Goal: Information Seeking & Learning: Learn about a topic

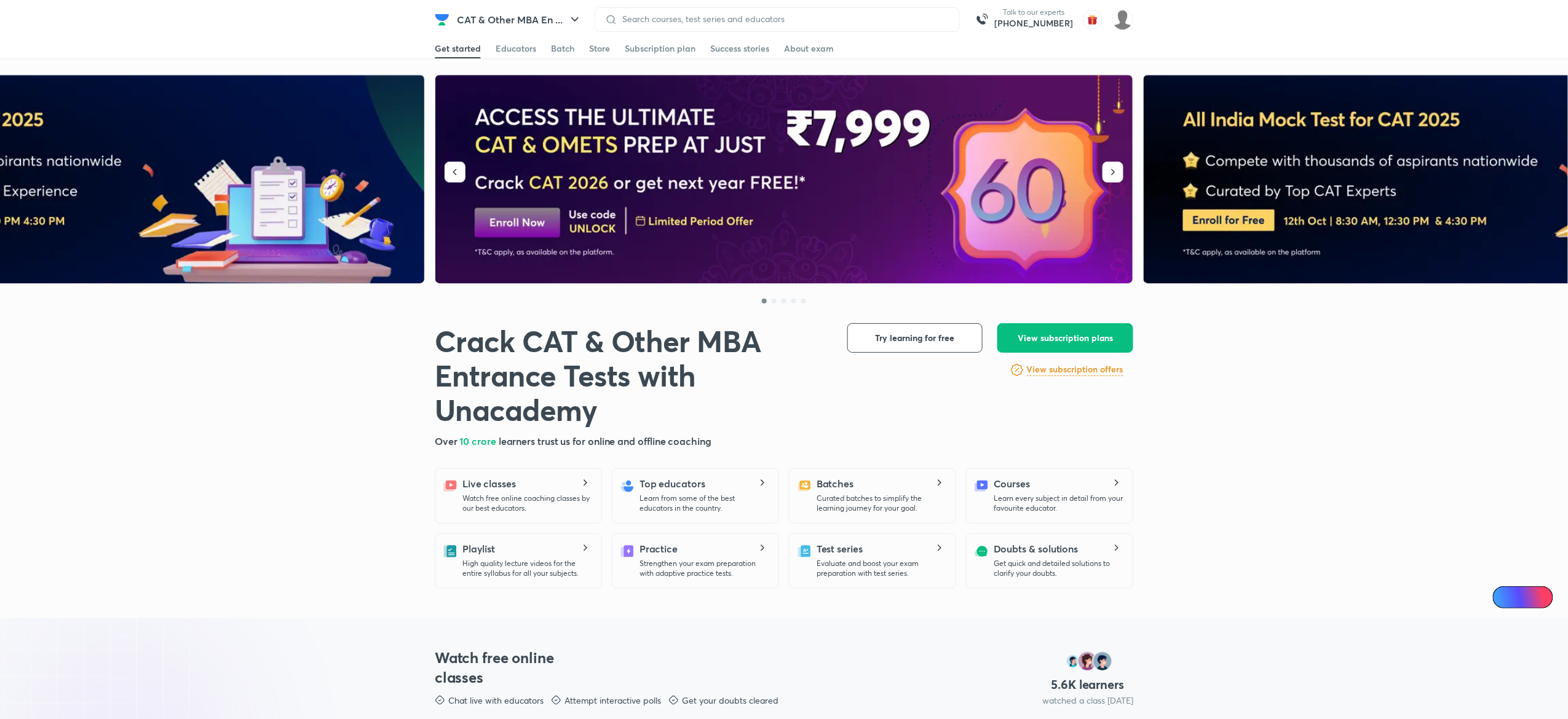
drag, startPoint x: 767, startPoint y: 5, endPoint x: 740, endPoint y: -13, distance: 32.4
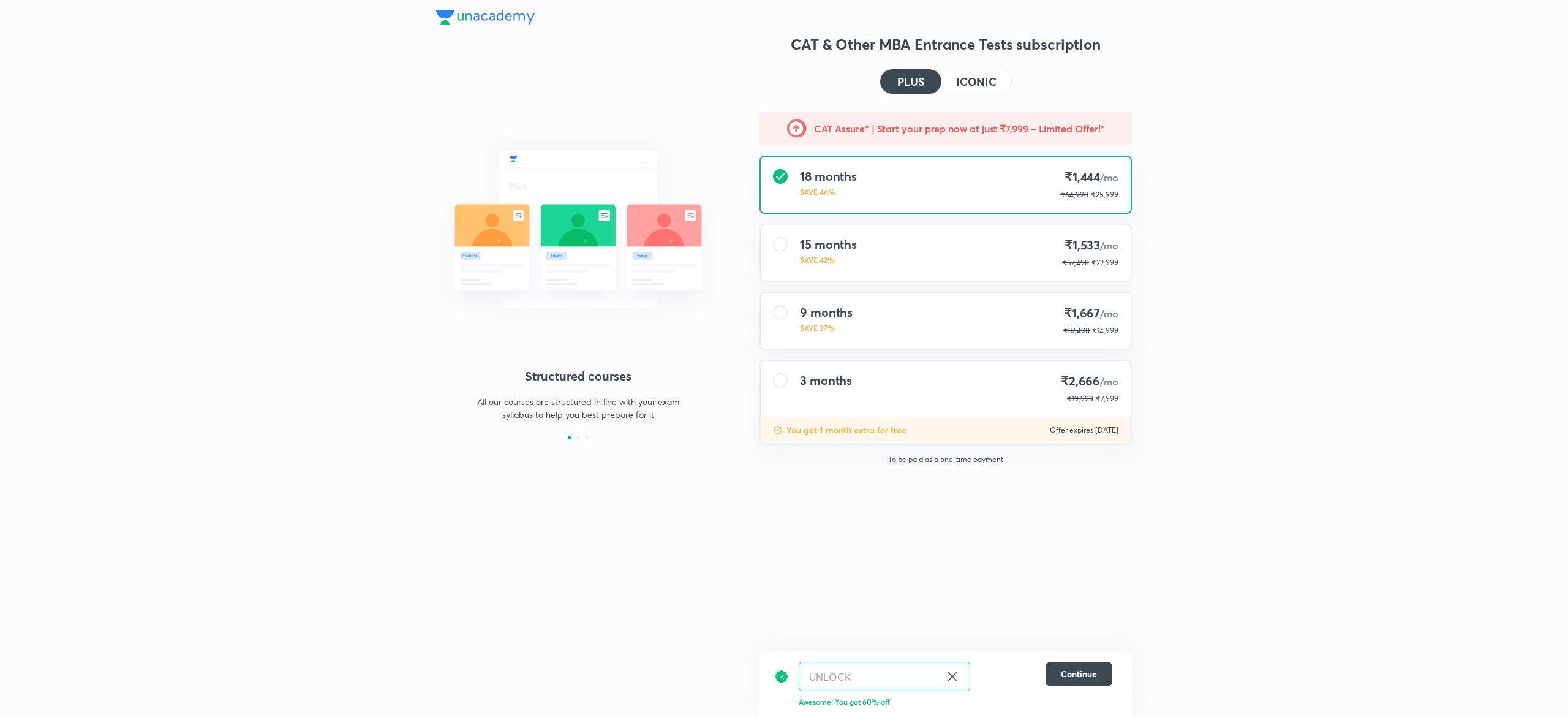
click at [484, 11] on img at bounding box center [485, 18] width 99 height 15
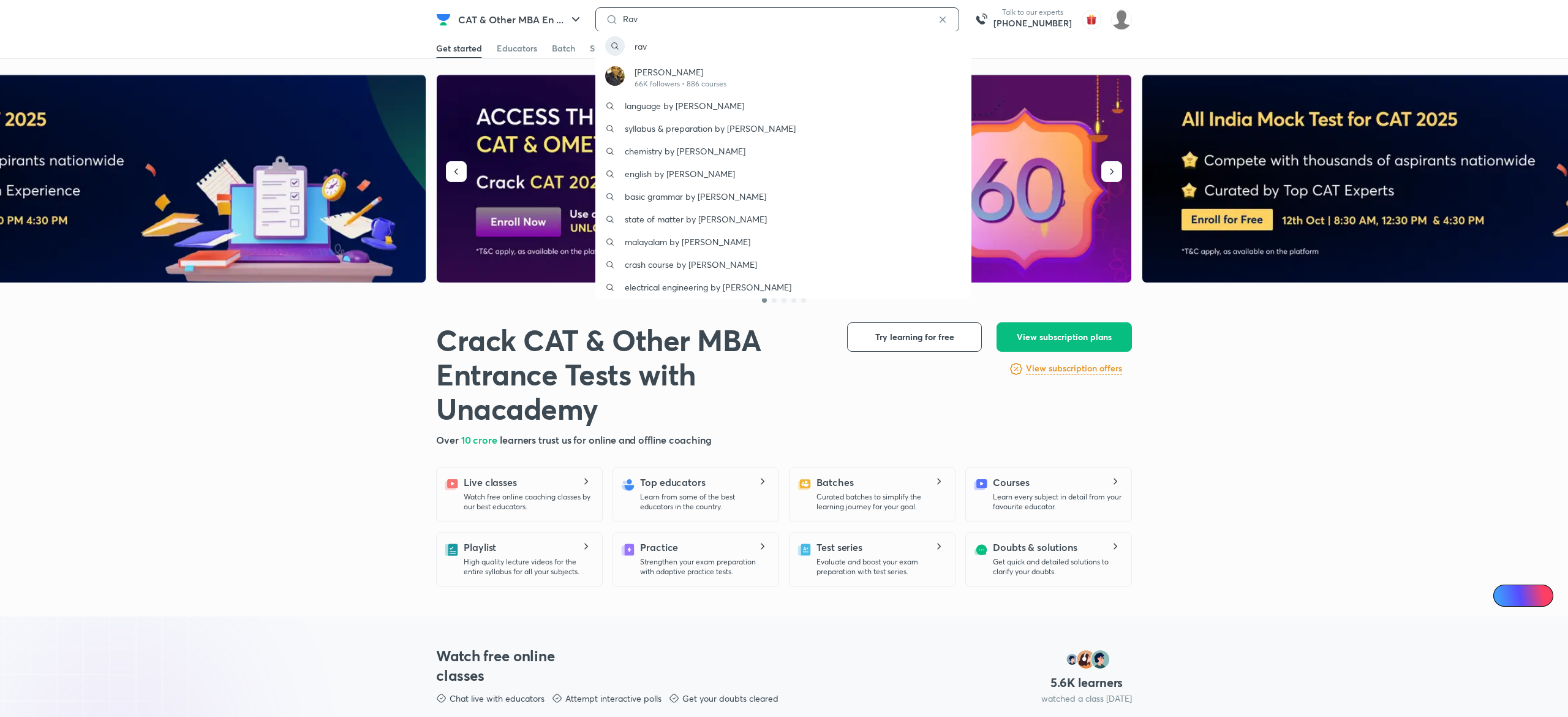
click at [737, 20] on input "Rav" at bounding box center [777, 19] width 318 height 10
type input "Ravi kumar"
click at [694, 76] on p "Ravi Kumar" at bounding box center [681, 72] width 93 height 13
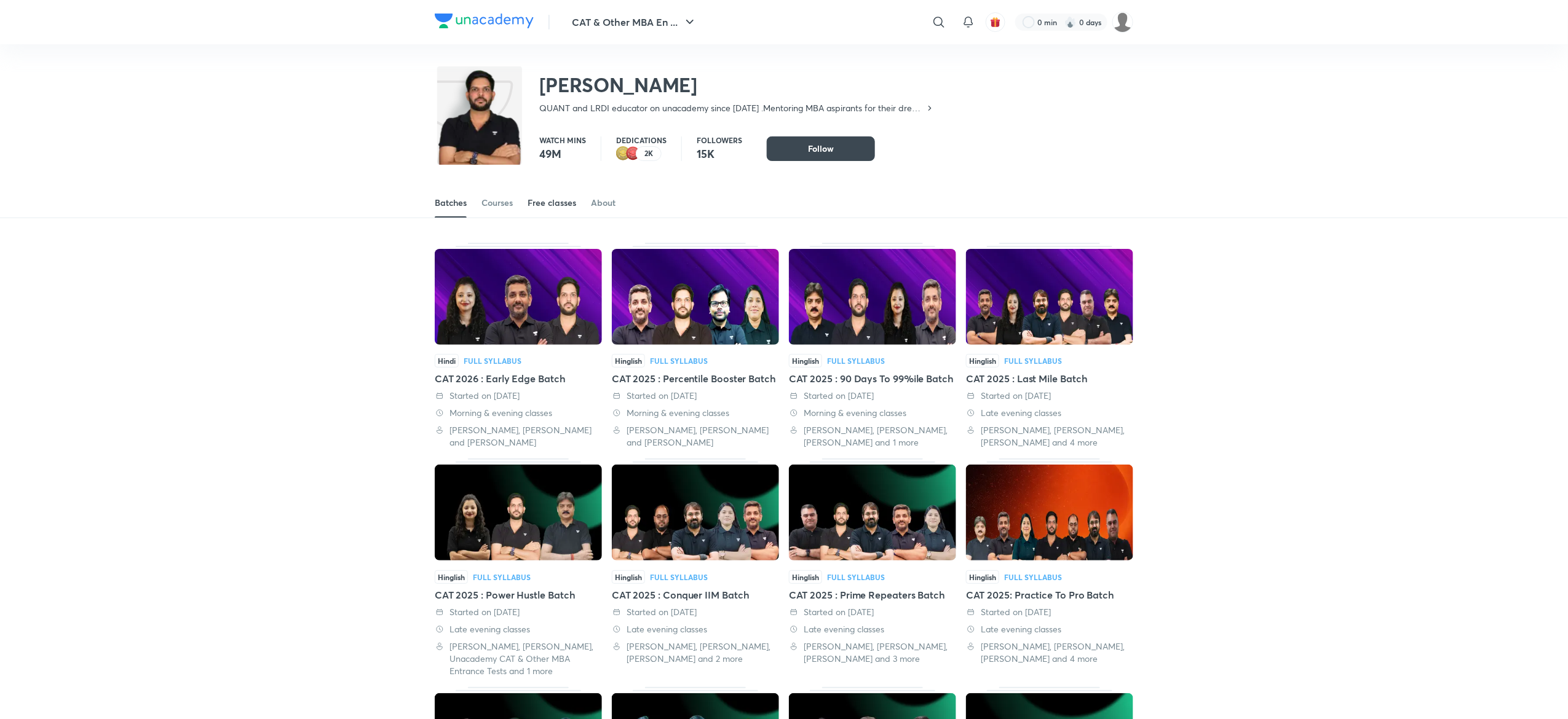
click at [556, 194] on link "Free classes" at bounding box center [552, 203] width 49 height 30
click at [540, 201] on div "Free classes" at bounding box center [552, 203] width 49 height 12
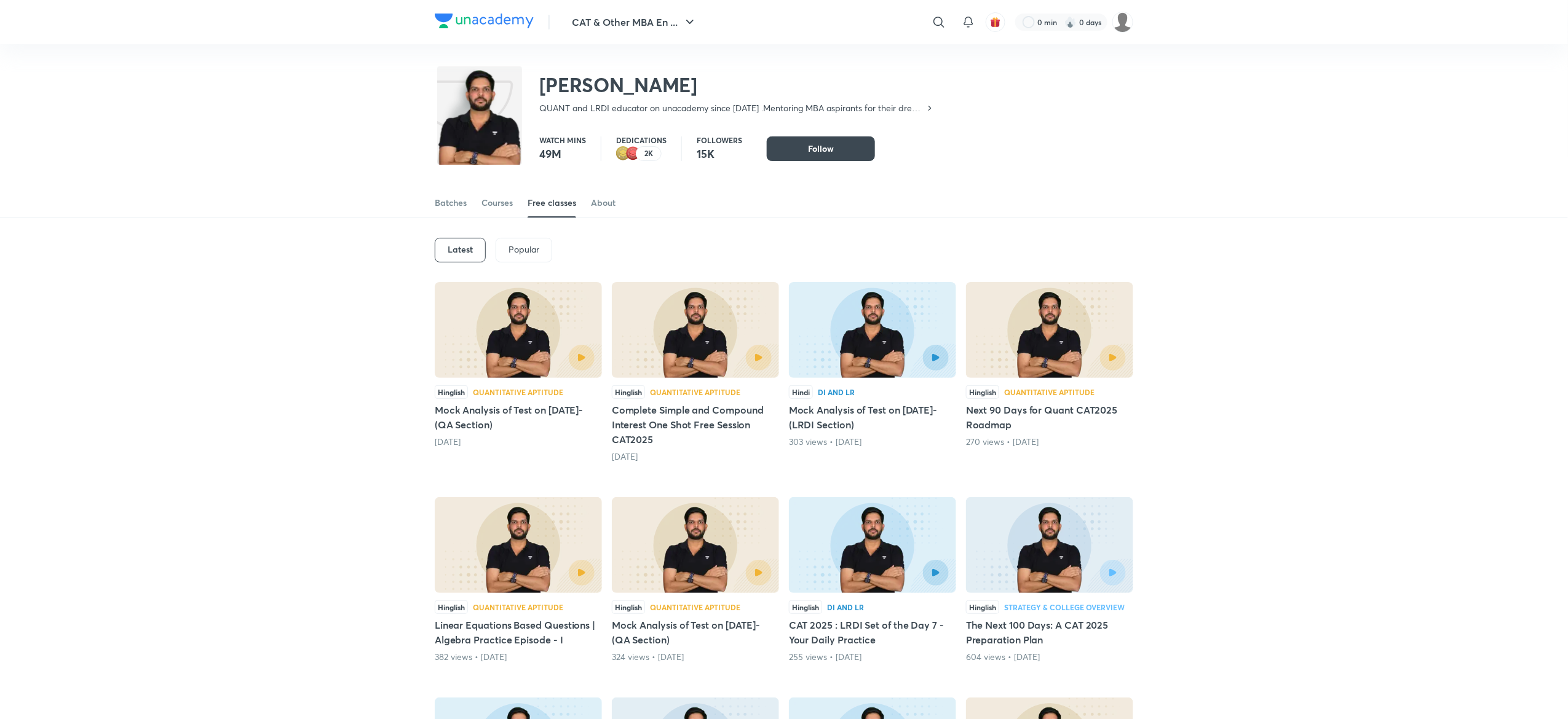
click at [950, 14] on div "​" at bounding box center [944, 22] width 15 height 30
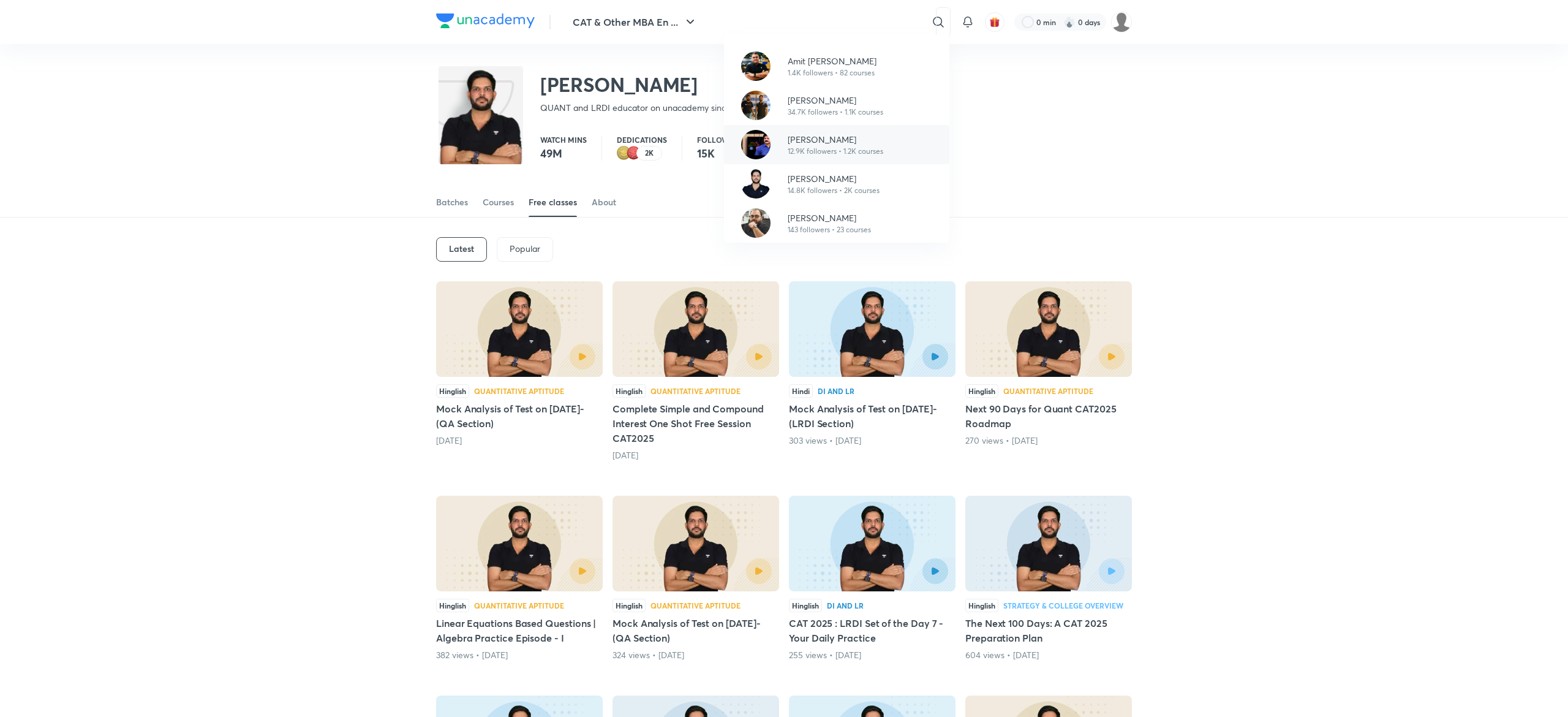
click at [835, 142] on p "Lokesh Agarwal" at bounding box center [835, 139] width 96 height 13
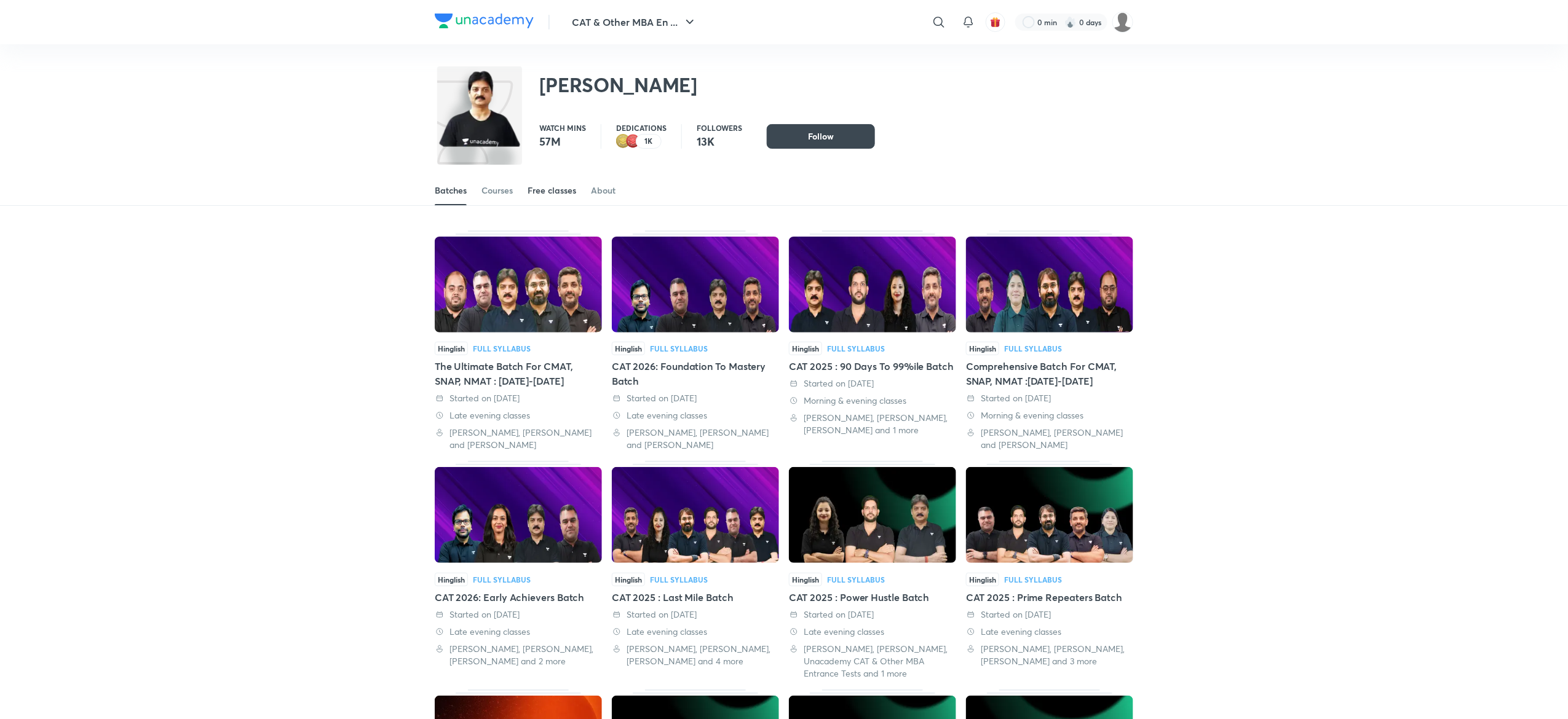
click at [551, 196] on div "Free classes" at bounding box center [552, 190] width 49 height 12
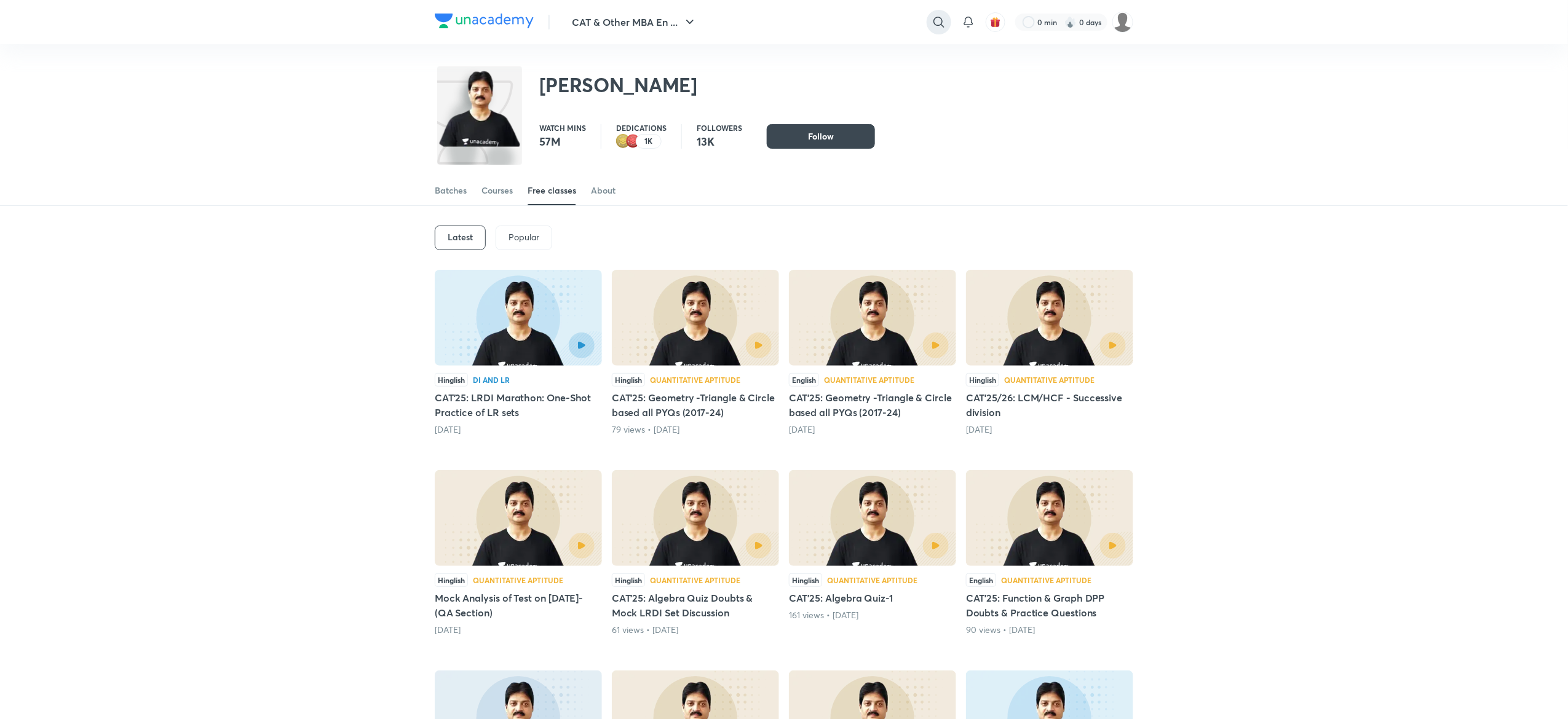
click at [931, 15] on icon at bounding box center [939, 22] width 15 height 15
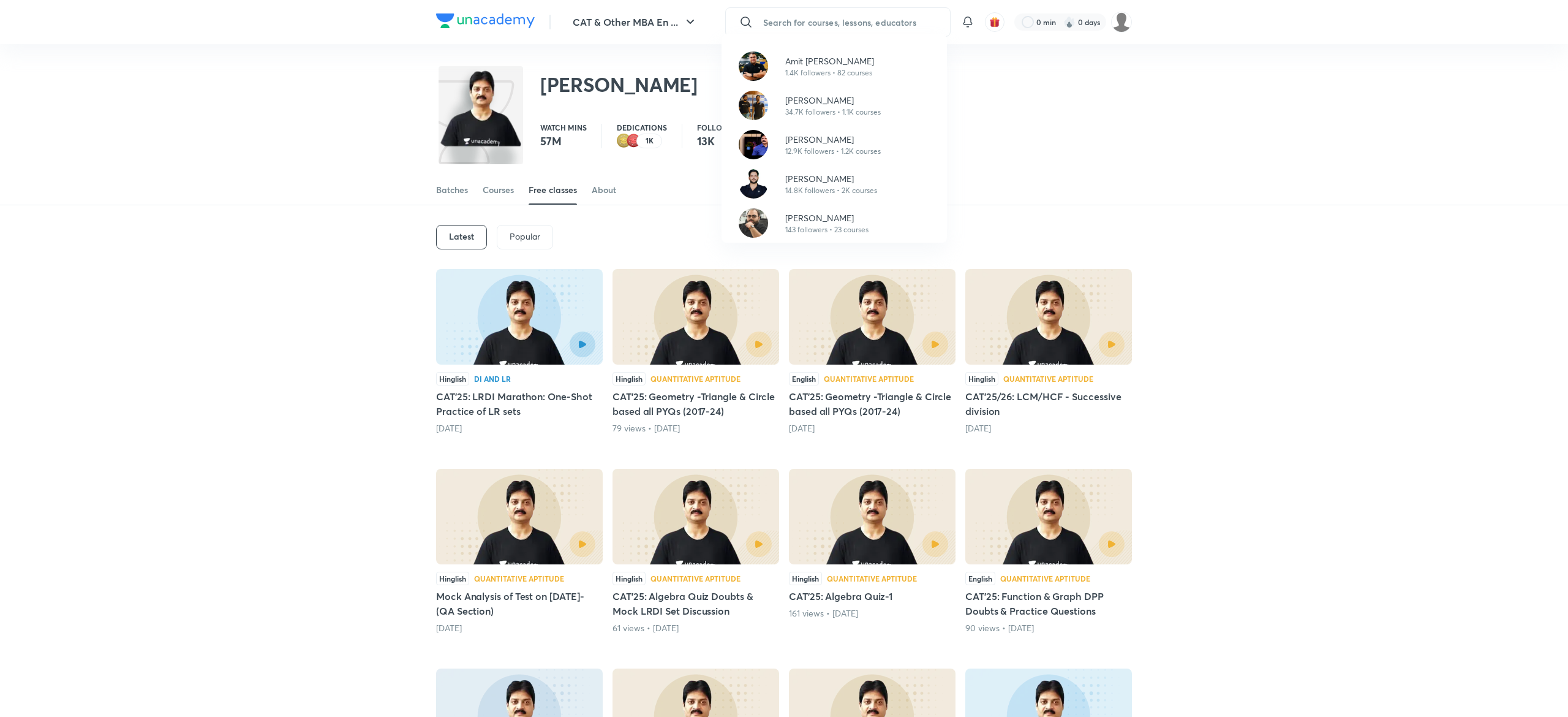
click at [1033, 150] on div "Amit Deepak Rohra 1.4K followers • 82 courses Ronakkumar Shah 34.7K followers •…" at bounding box center [784, 358] width 1568 height 717
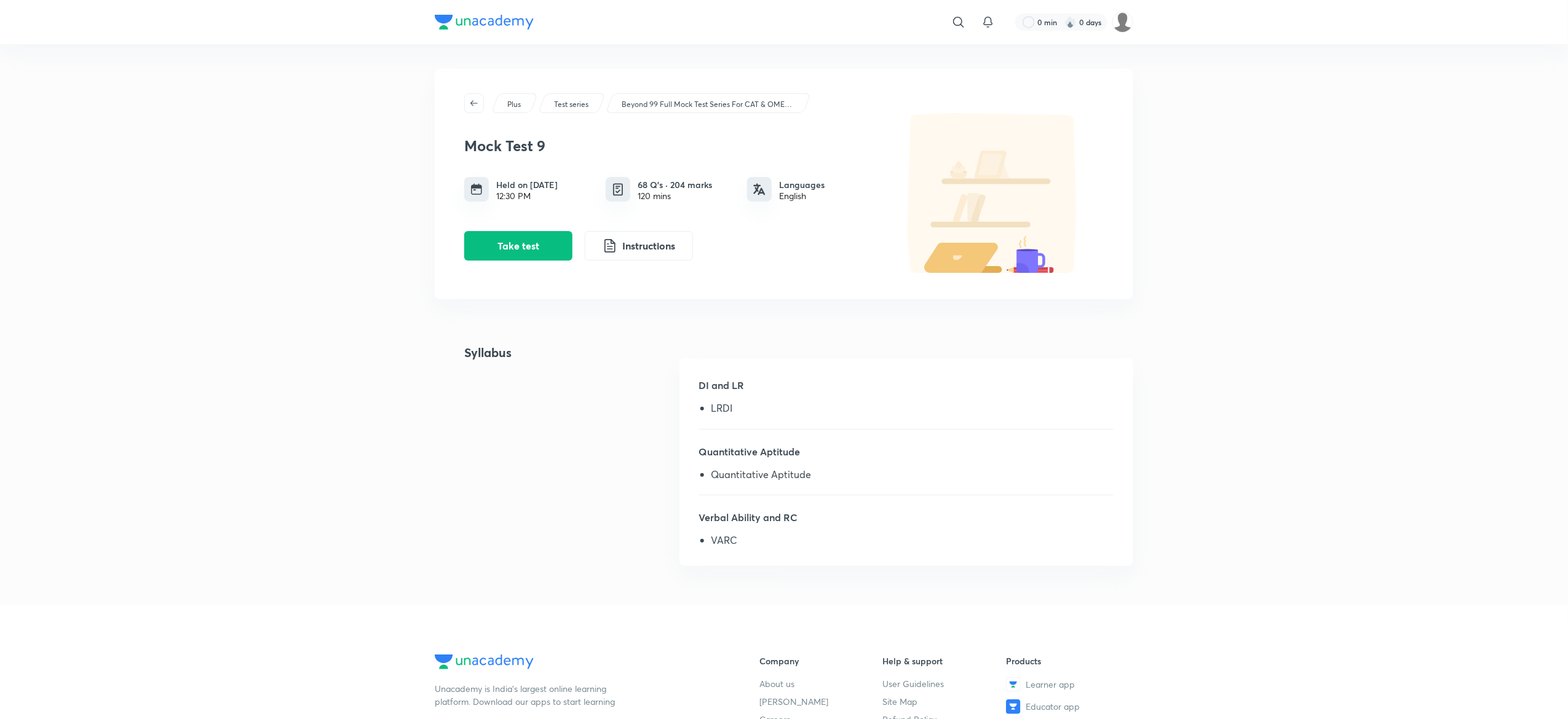
click at [511, 245] on button "Take test" at bounding box center [518, 246] width 108 height 30
